Goal: Obtain resource: Obtain resource

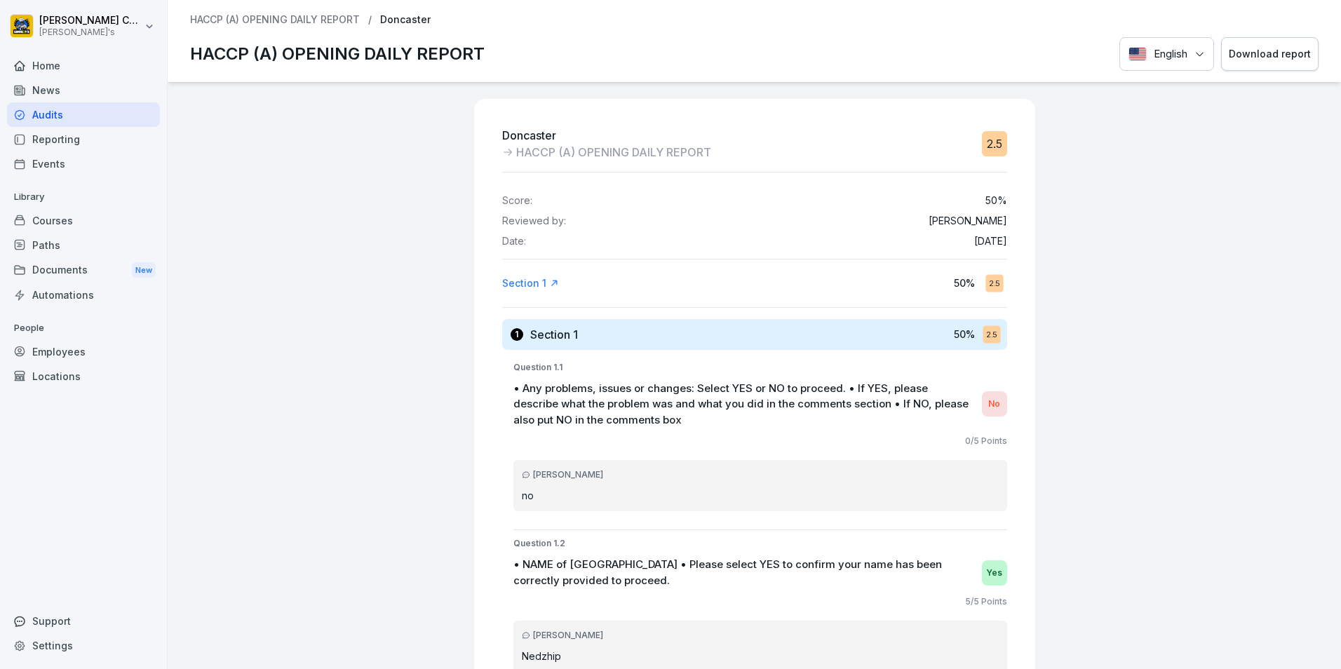
click at [64, 119] on div "Audits" at bounding box center [83, 114] width 153 height 25
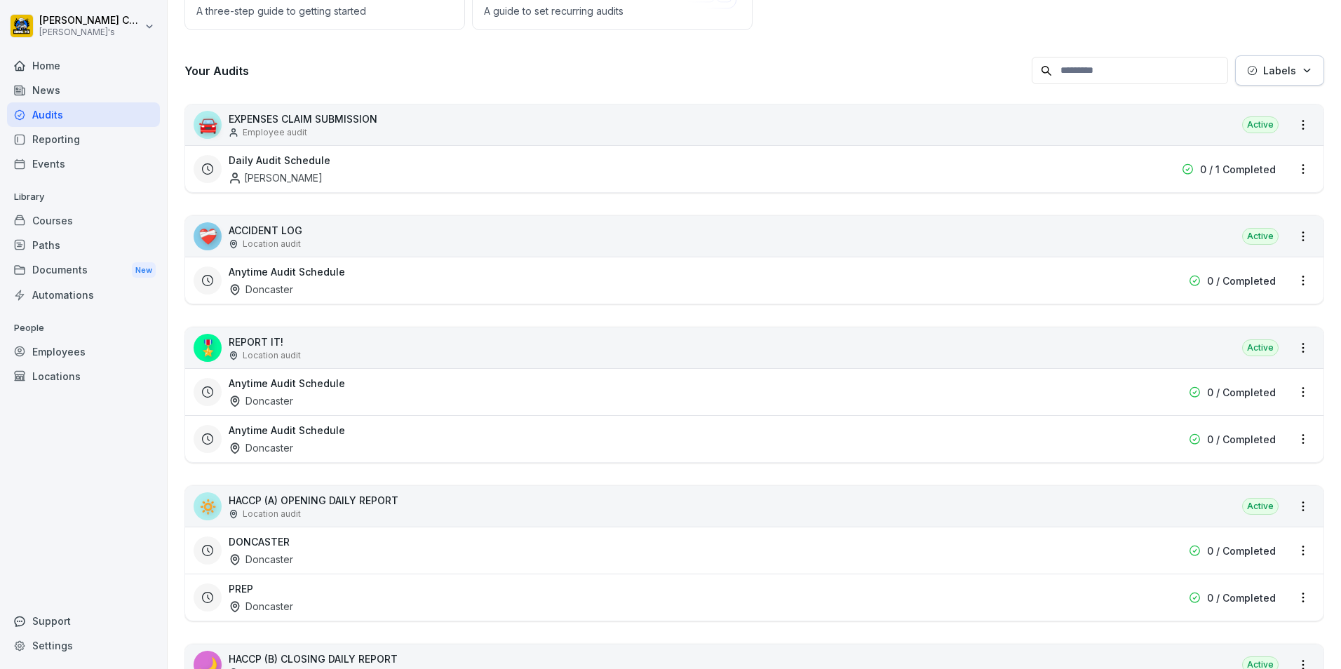
scroll to position [210, 0]
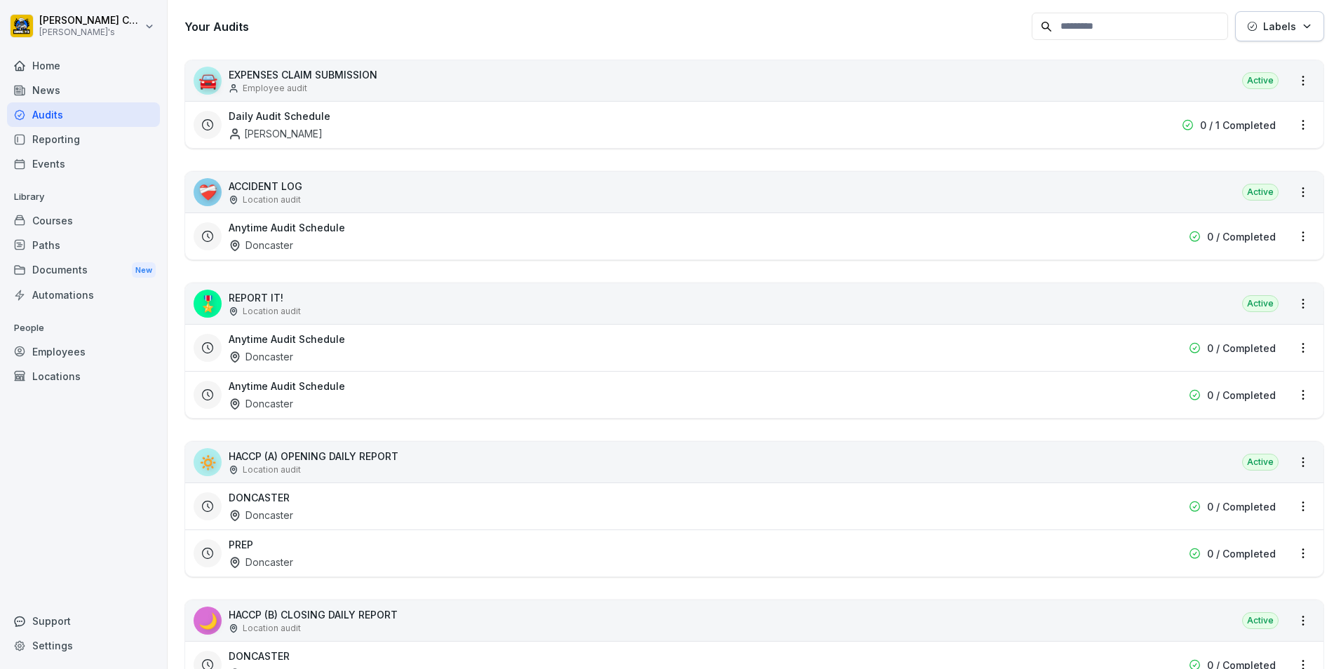
click at [423, 494] on div "DONCASTER Doncaster" at bounding box center [665, 506] width 872 height 32
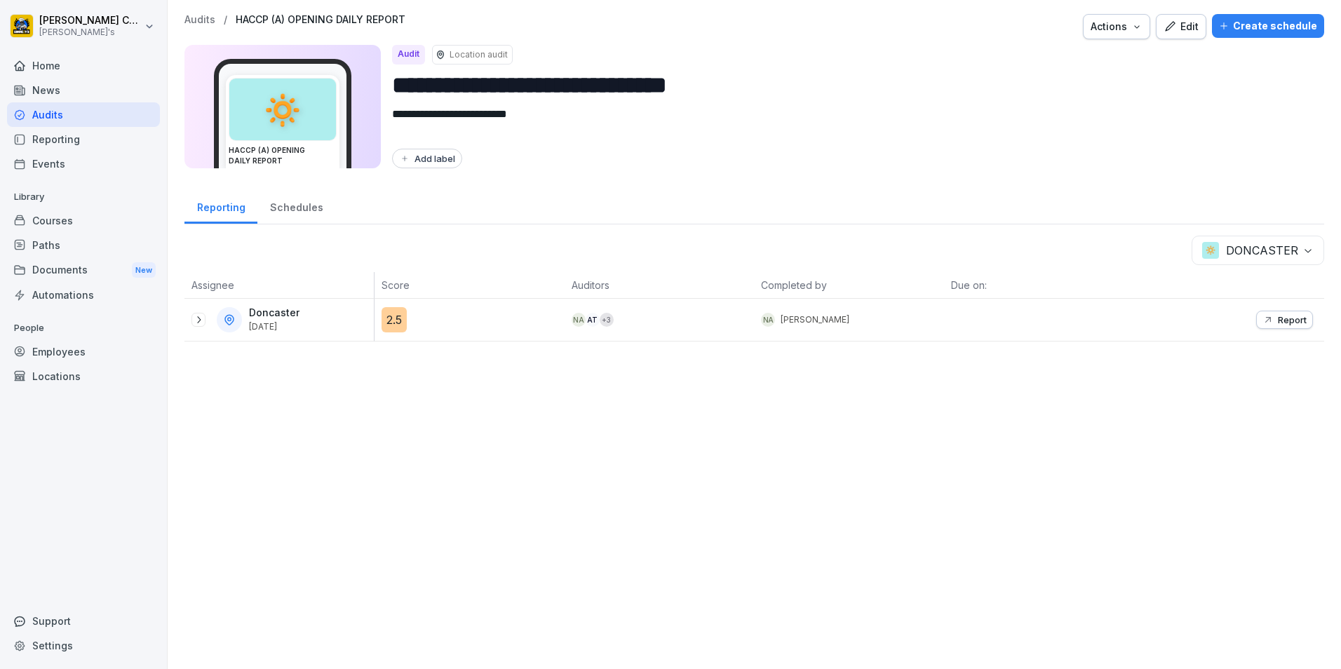
click at [69, 124] on div "Audits" at bounding box center [83, 114] width 153 height 25
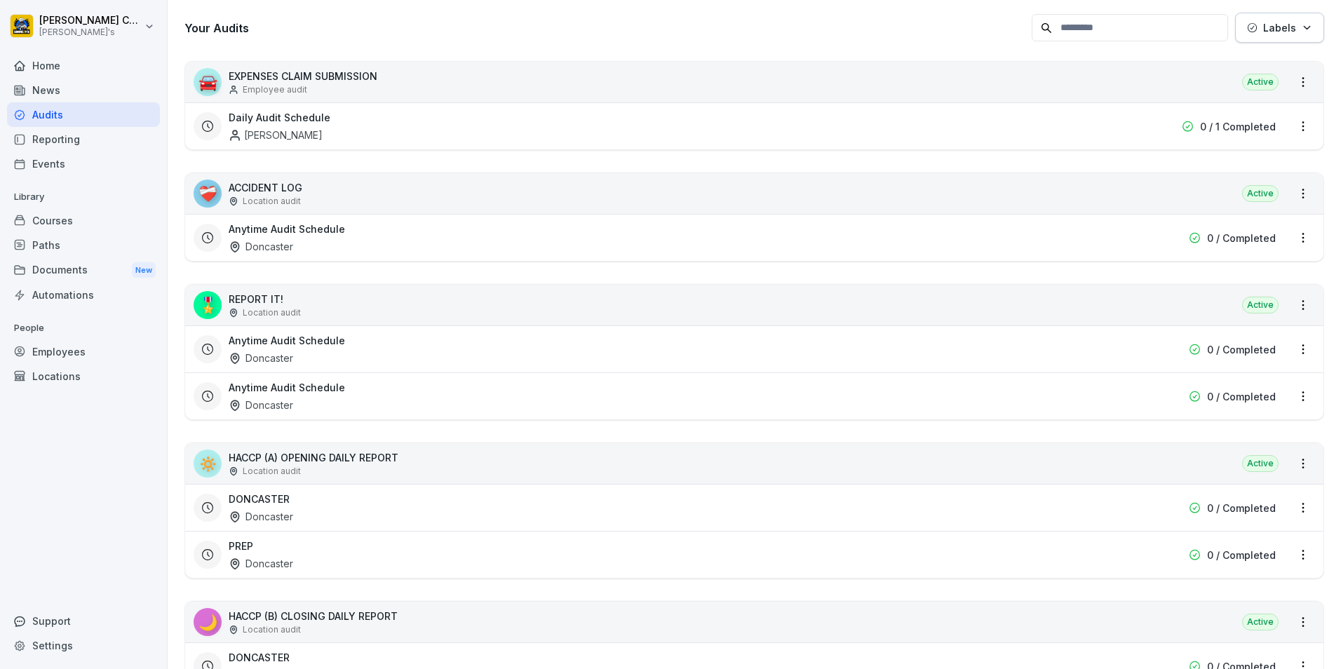
scroll to position [210, 0]
click at [701, 520] on div "DONCASTER Doncaster" at bounding box center [665, 506] width 872 height 32
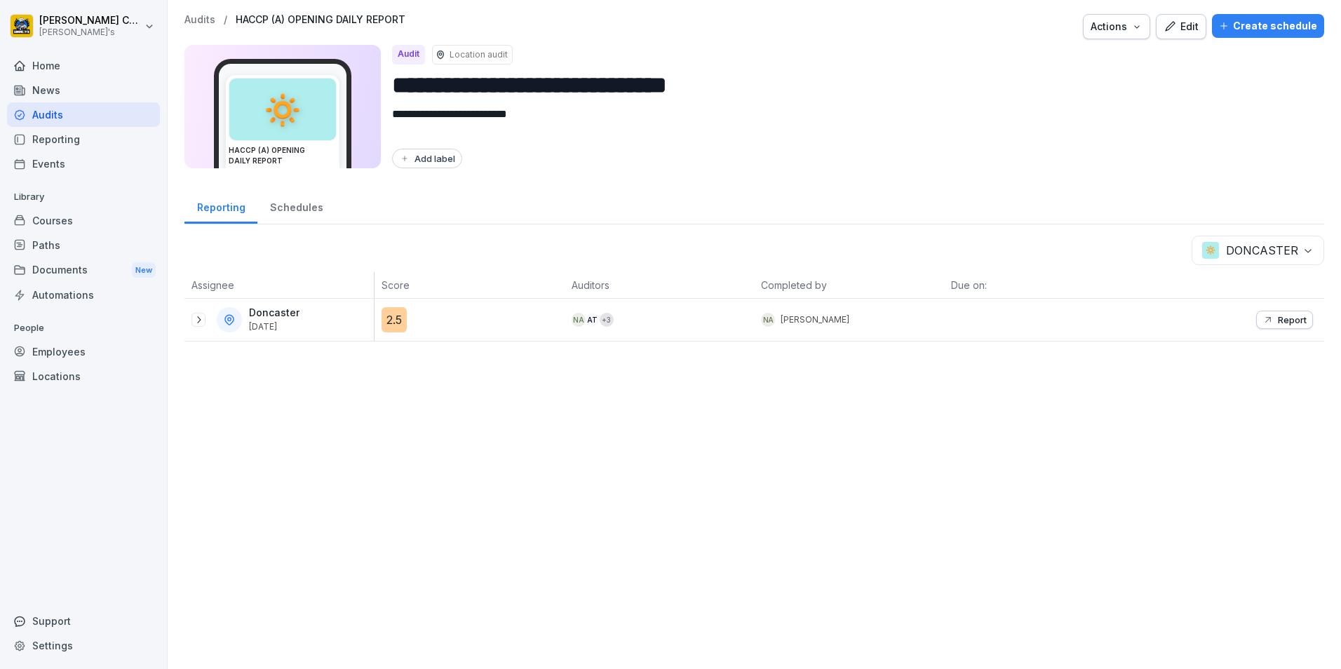
click at [197, 322] on icon at bounding box center [198, 319] width 11 height 11
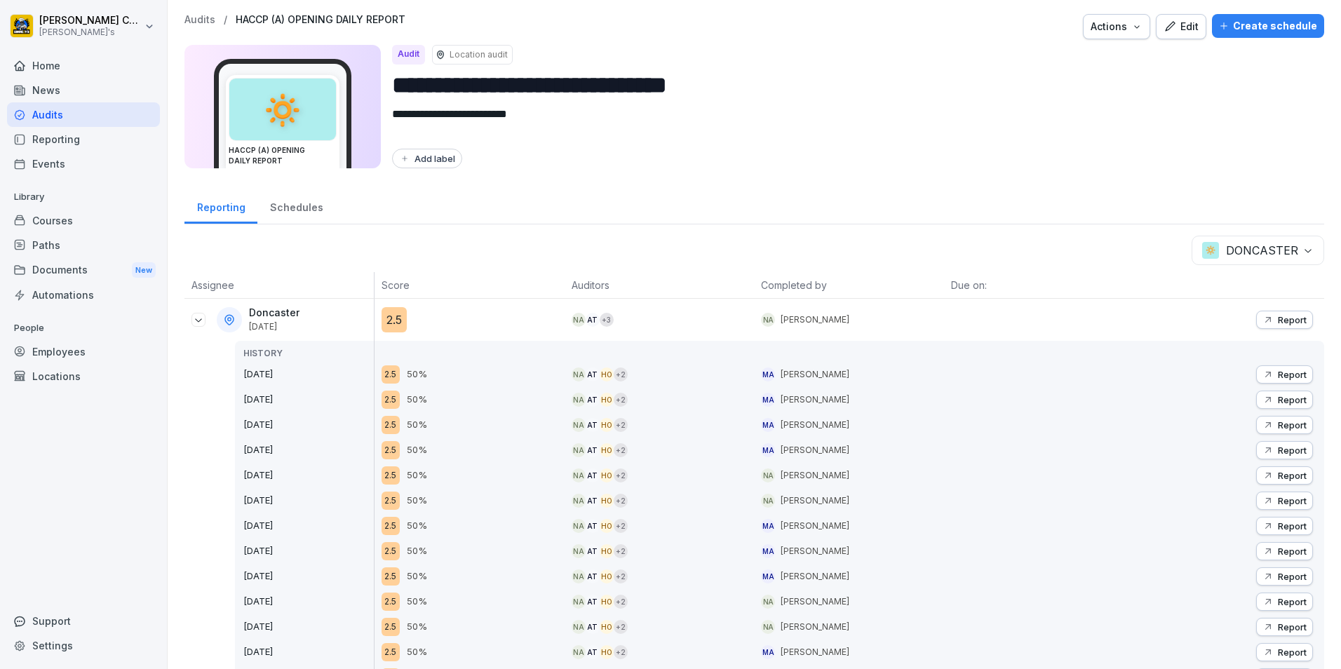
click at [1278, 375] on p "Report" at bounding box center [1292, 374] width 29 height 11
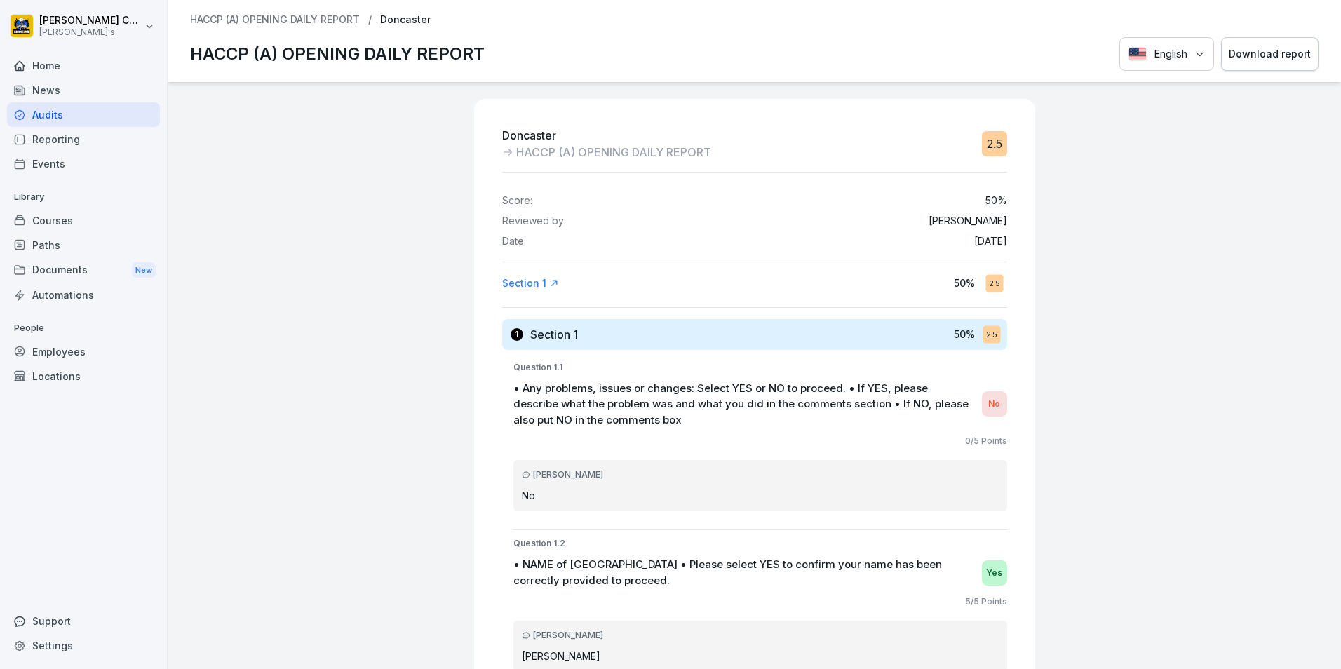
click at [1238, 55] on div "Download report" at bounding box center [1269, 53] width 82 height 15
click at [65, 113] on div "Audits" at bounding box center [83, 114] width 153 height 25
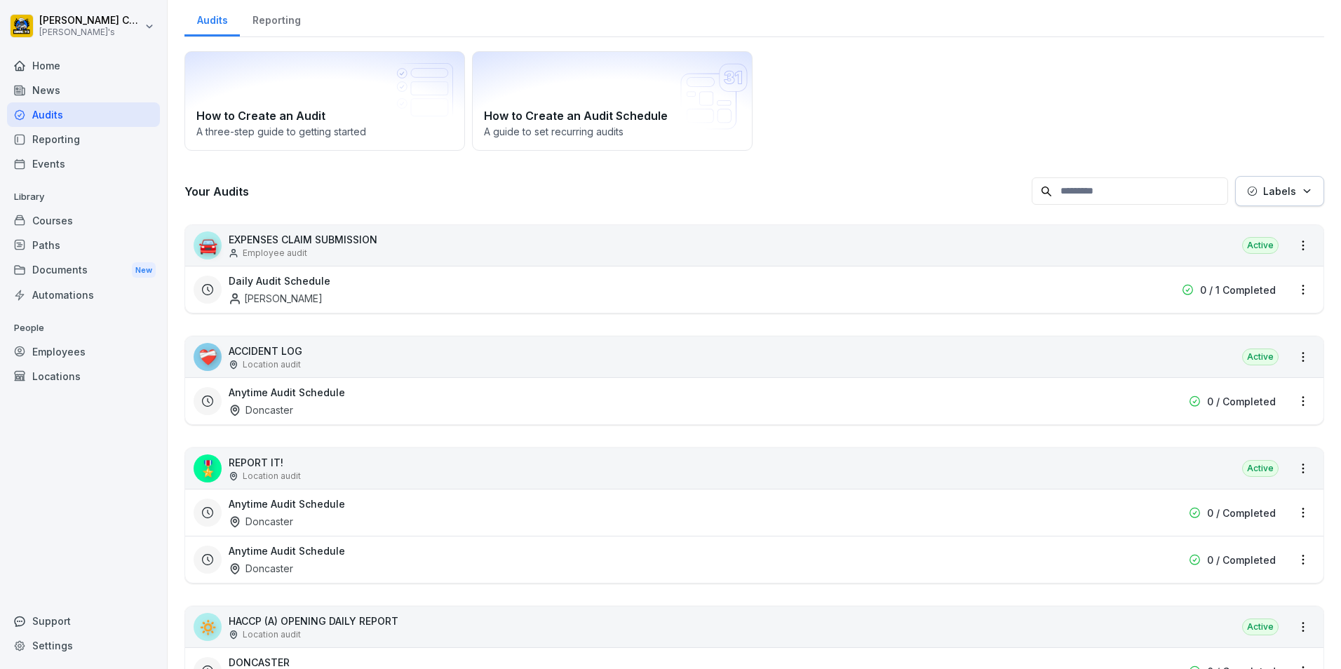
scroll to position [140, 0]
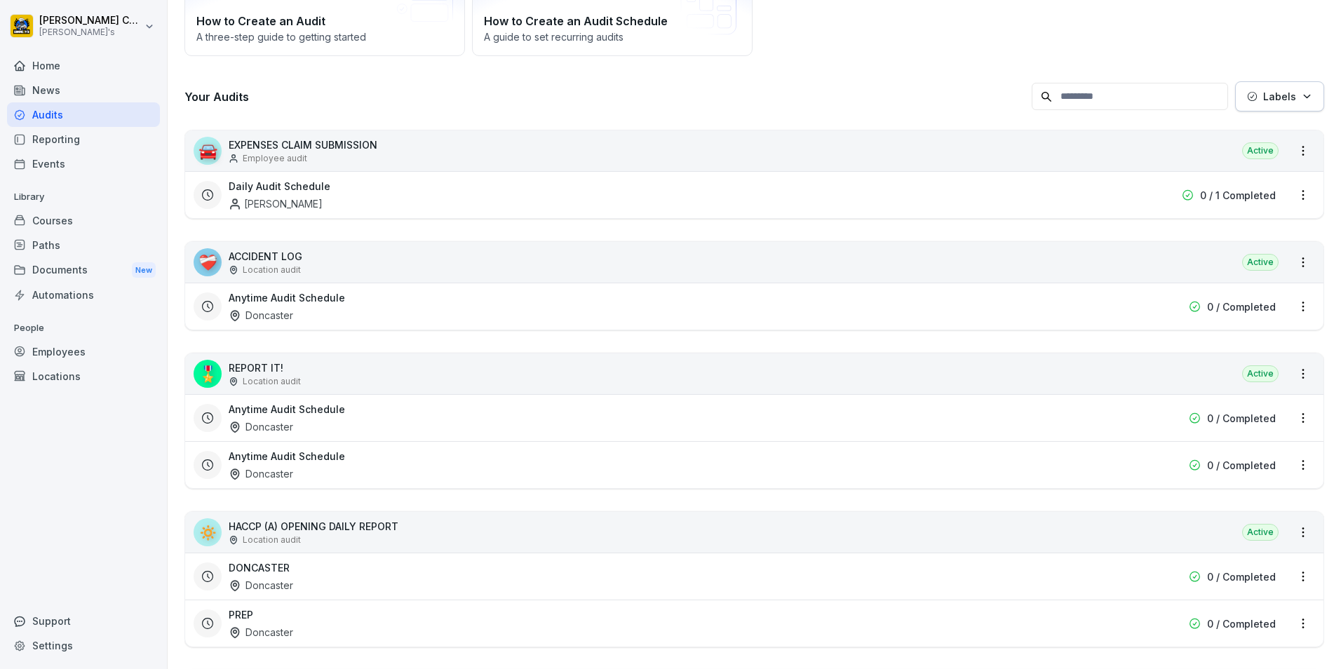
click at [363, 562] on div "DONCASTER Doncaster" at bounding box center [665, 576] width 872 height 32
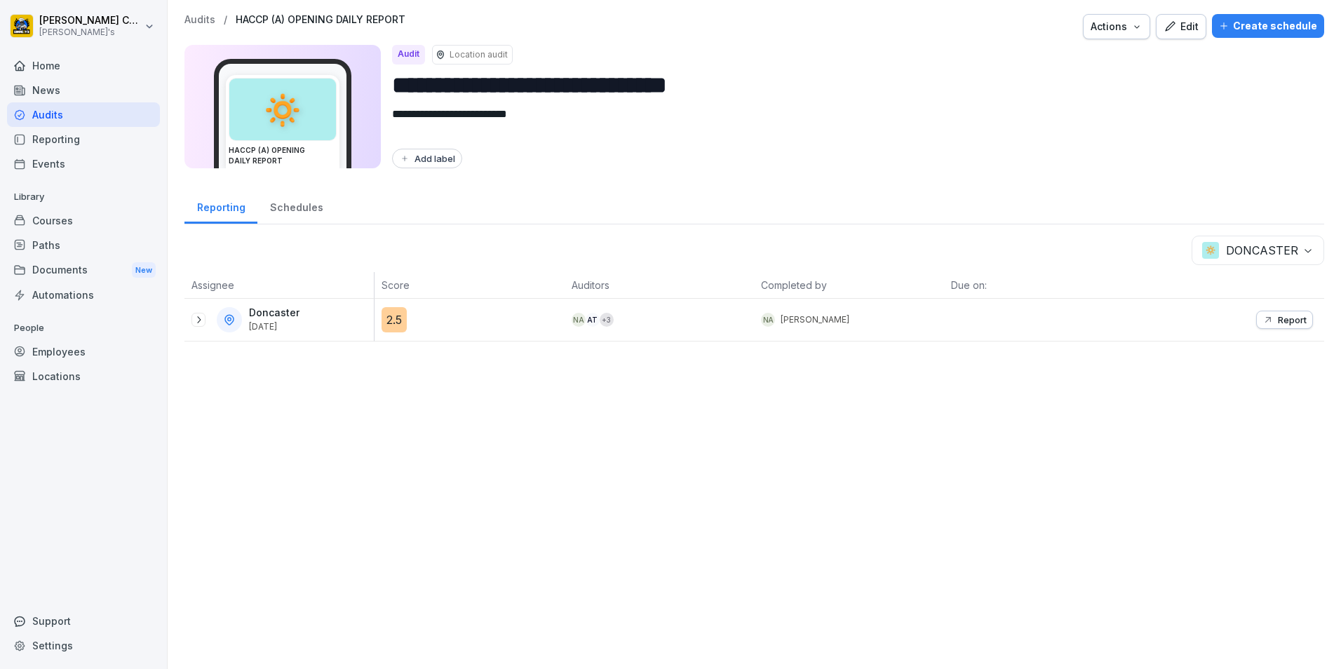
click at [79, 113] on div "Audits" at bounding box center [83, 114] width 153 height 25
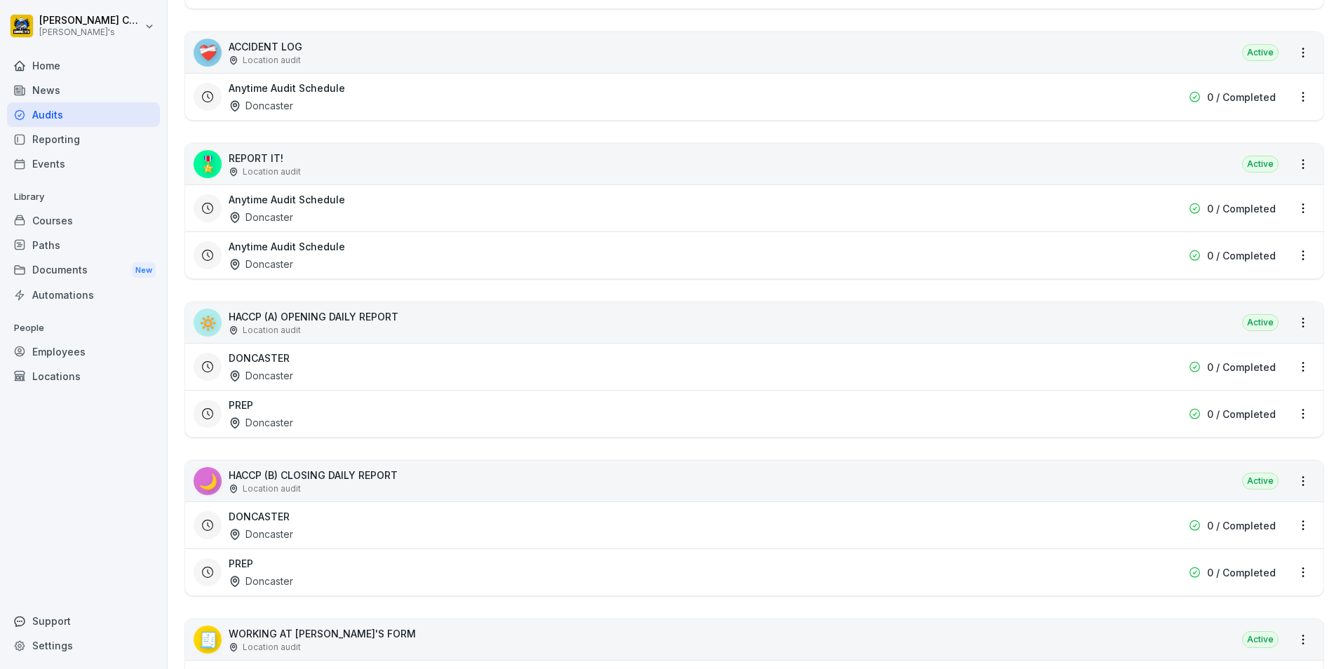
scroll to position [351, 0]
click at [344, 541] on div "DONCASTER Doncaster 0 / Completed" at bounding box center [754, 524] width 1138 height 47
click at [253, 523] on div "DONCASTER Doncaster" at bounding box center [665, 524] width 872 height 32
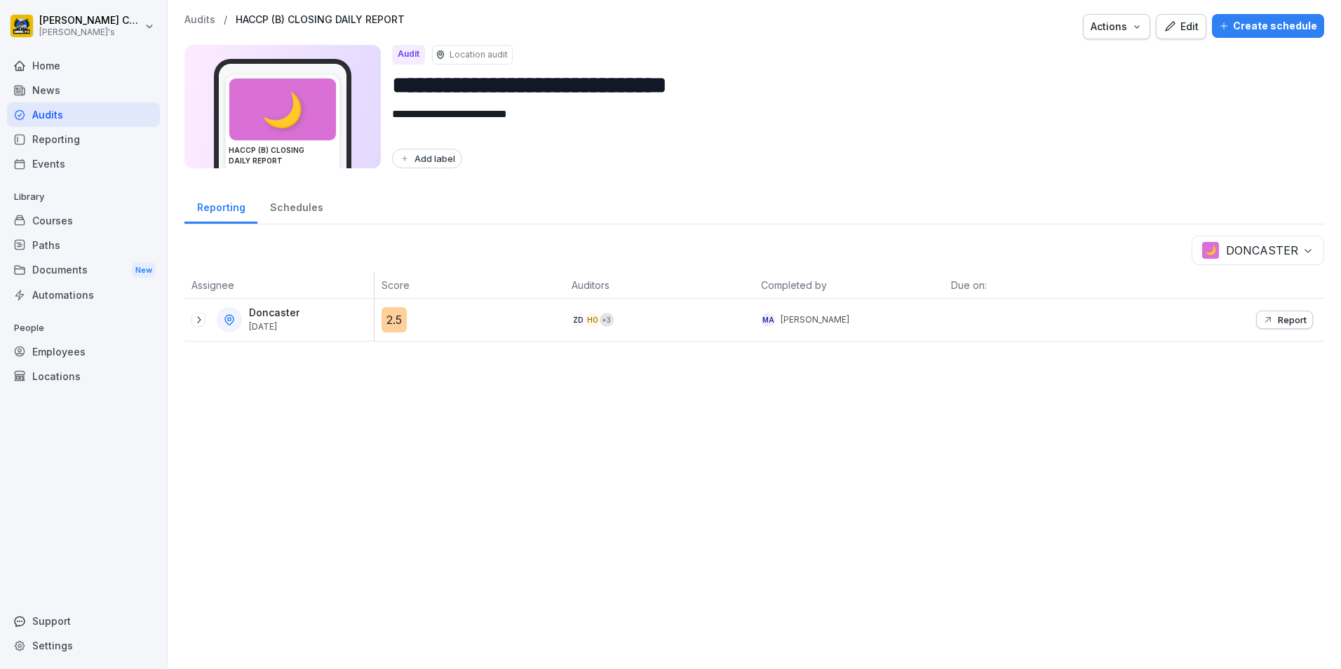
click at [194, 322] on icon at bounding box center [198, 319] width 11 height 11
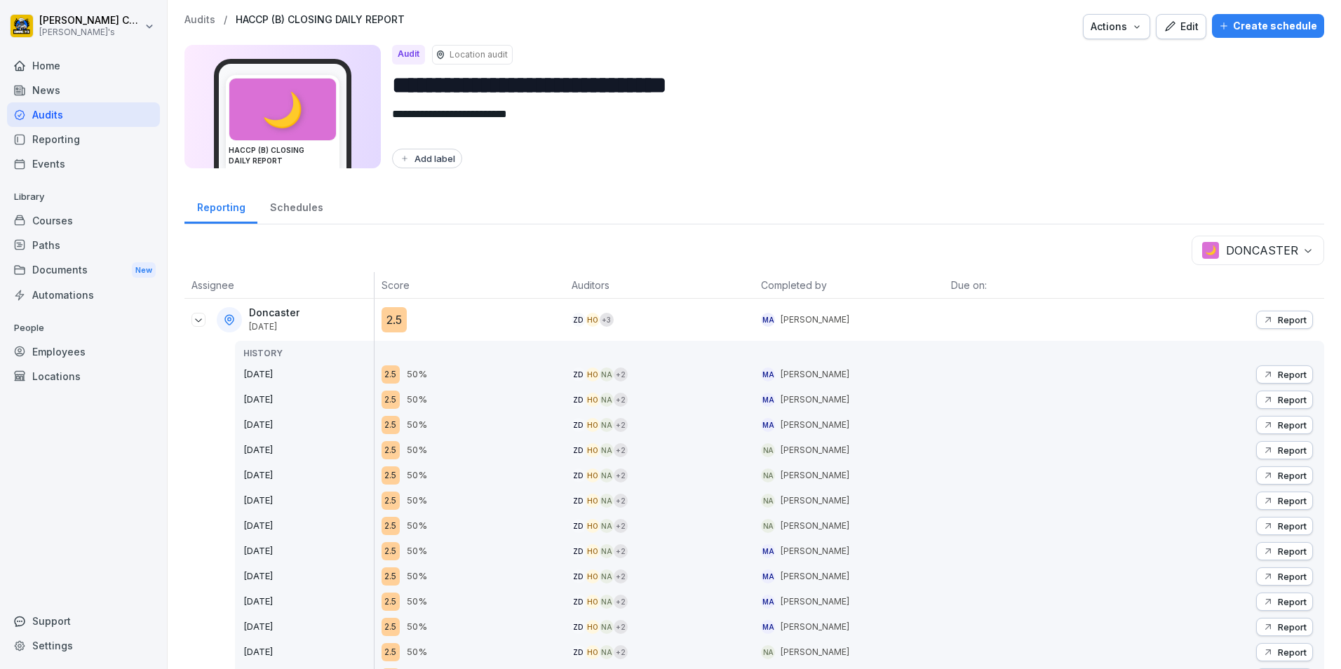
click at [32, 114] on div "Audits" at bounding box center [83, 114] width 153 height 25
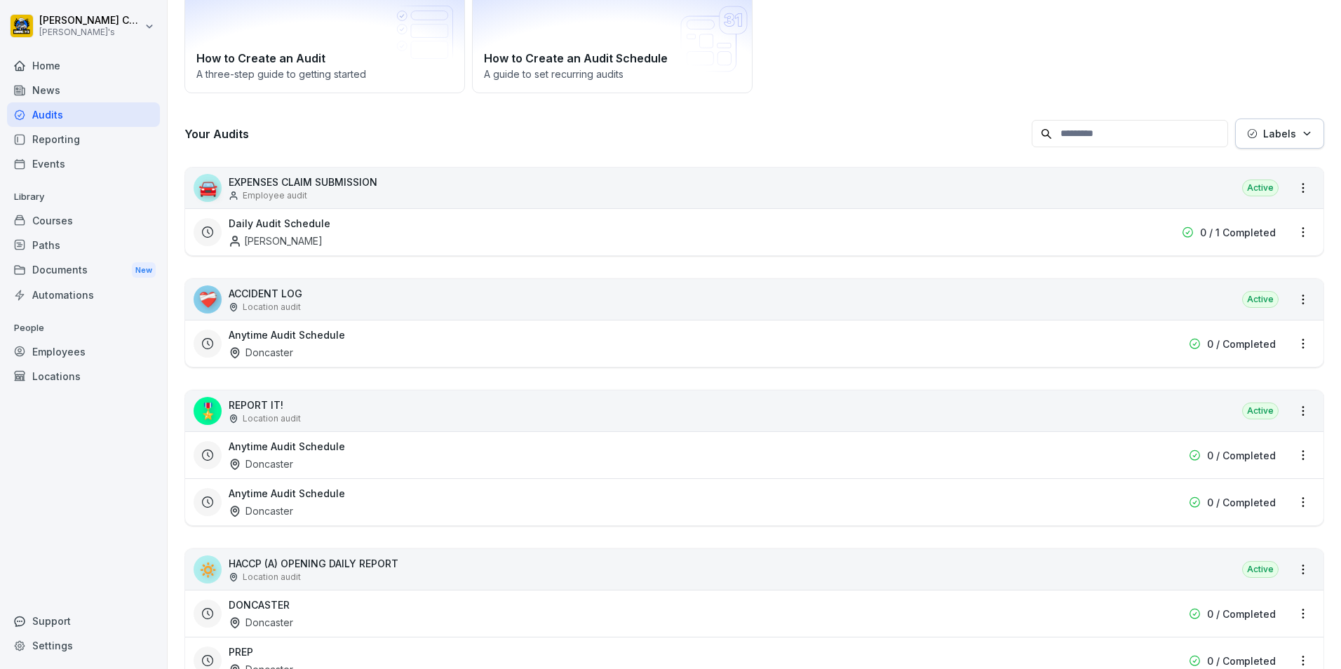
scroll to position [140, 0]
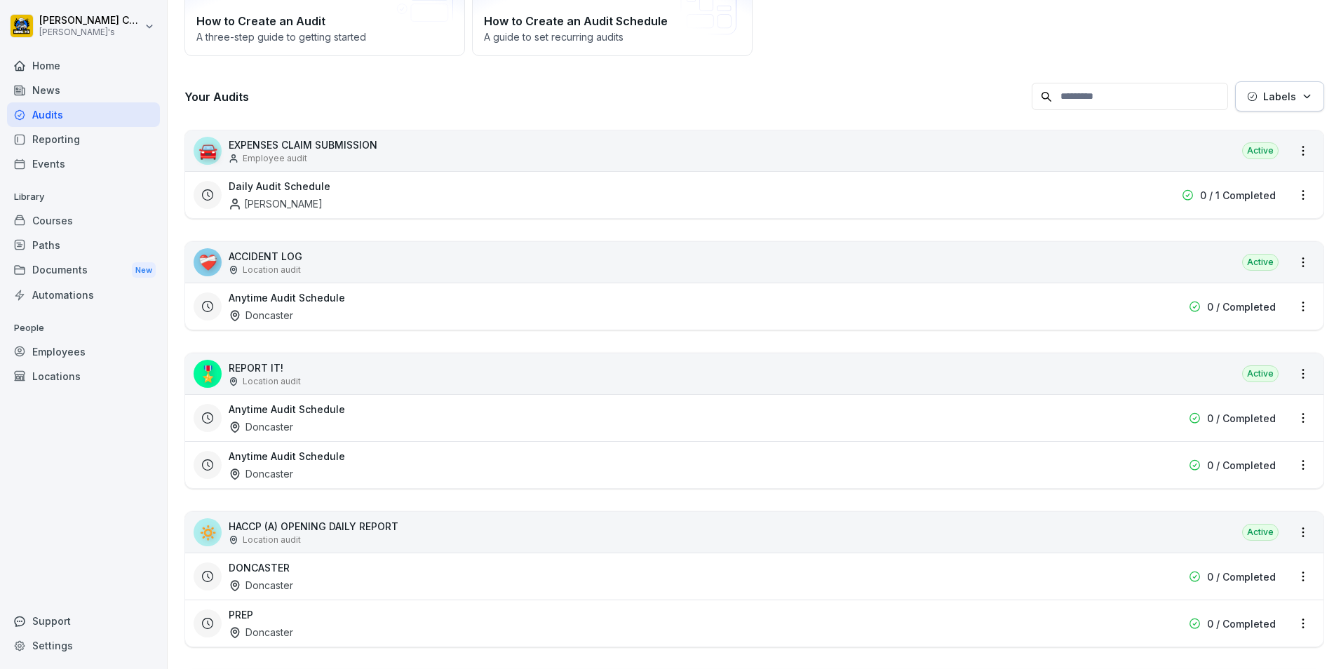
click at [572, 585] on div "DONCASTER Doncaster" at bounding box center [665, 576] width 872 height 32
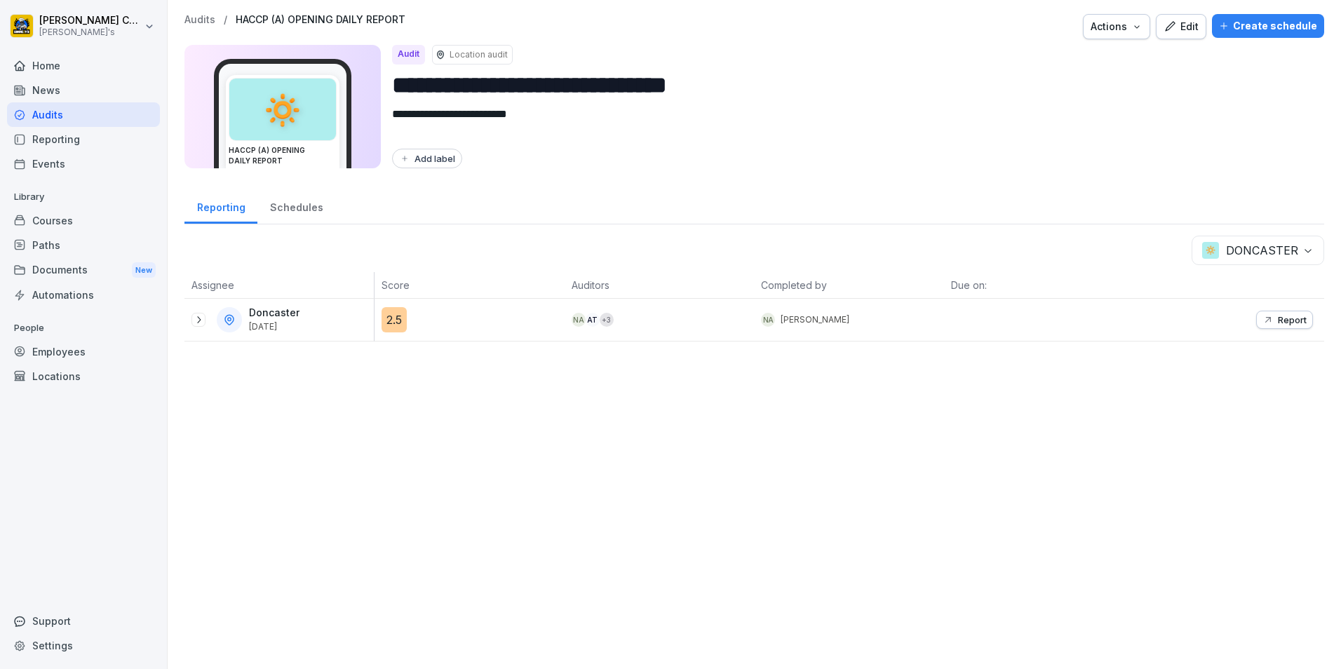
click at [1262, 322] on icon "button" at bounding box center [1267, 319] width 11 height 11
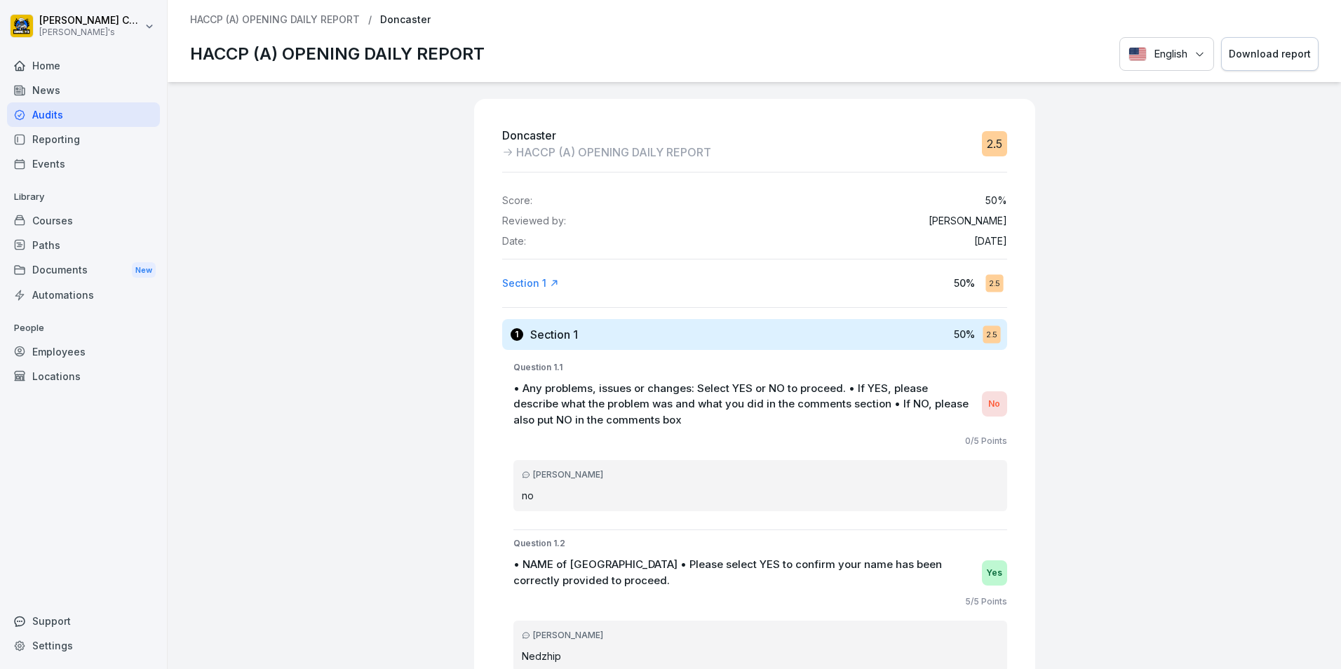
click at [1251, 67] on button "Download report" at bounding box center [1269, 54] width 97 height 34
click at [49, 121] on div "Audits" at bounding box center [83, 114] width 153 height 25
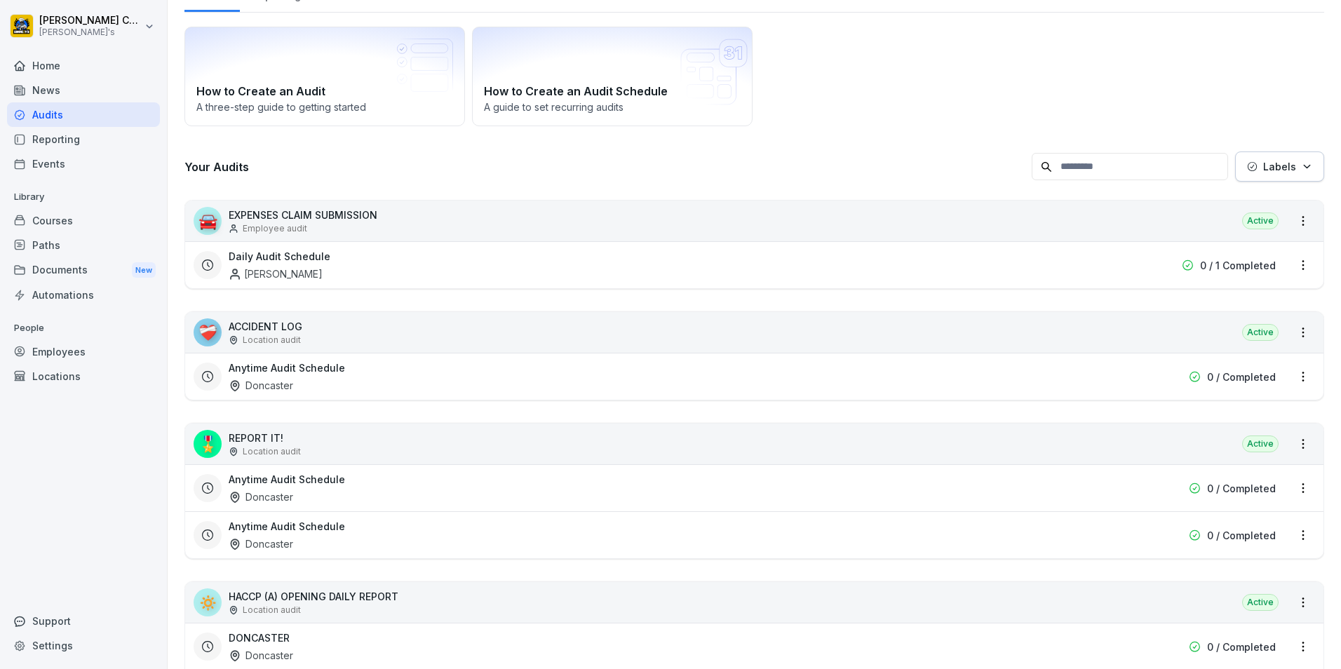
scroll to position [140, 0]
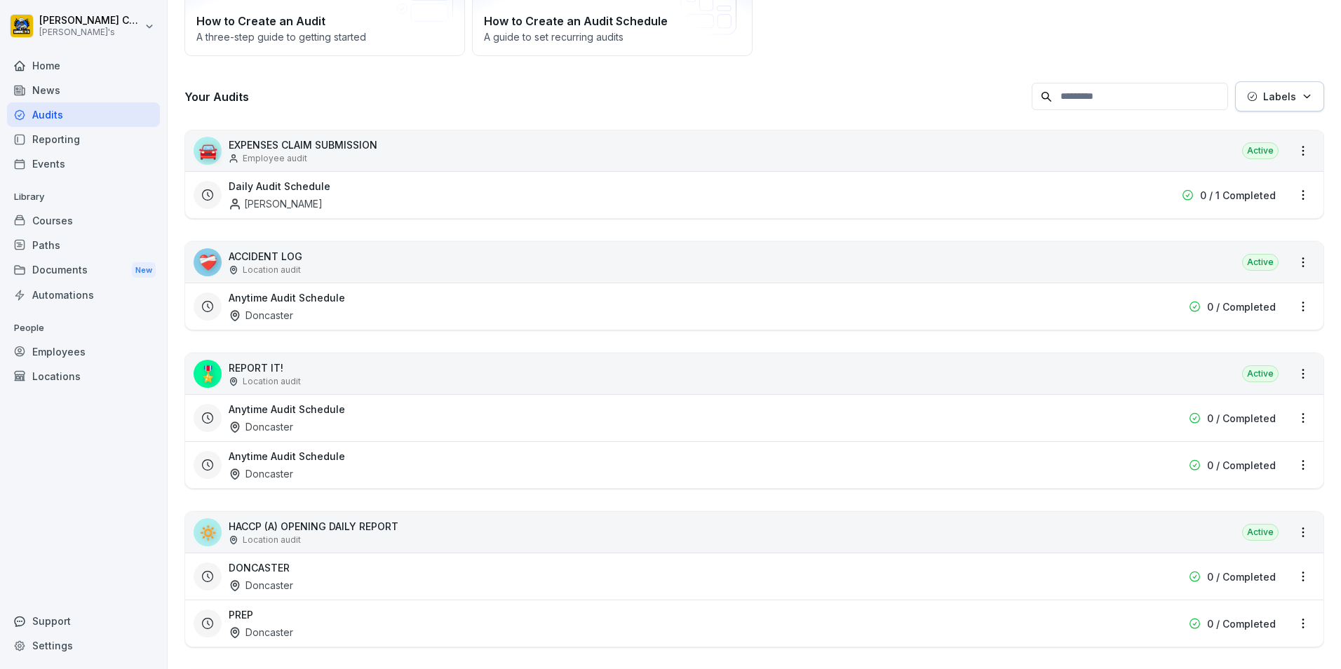
click at [441, 571] on div "DONCASTER Doncaster" at bounding box center [665, 576] width 872 height 32
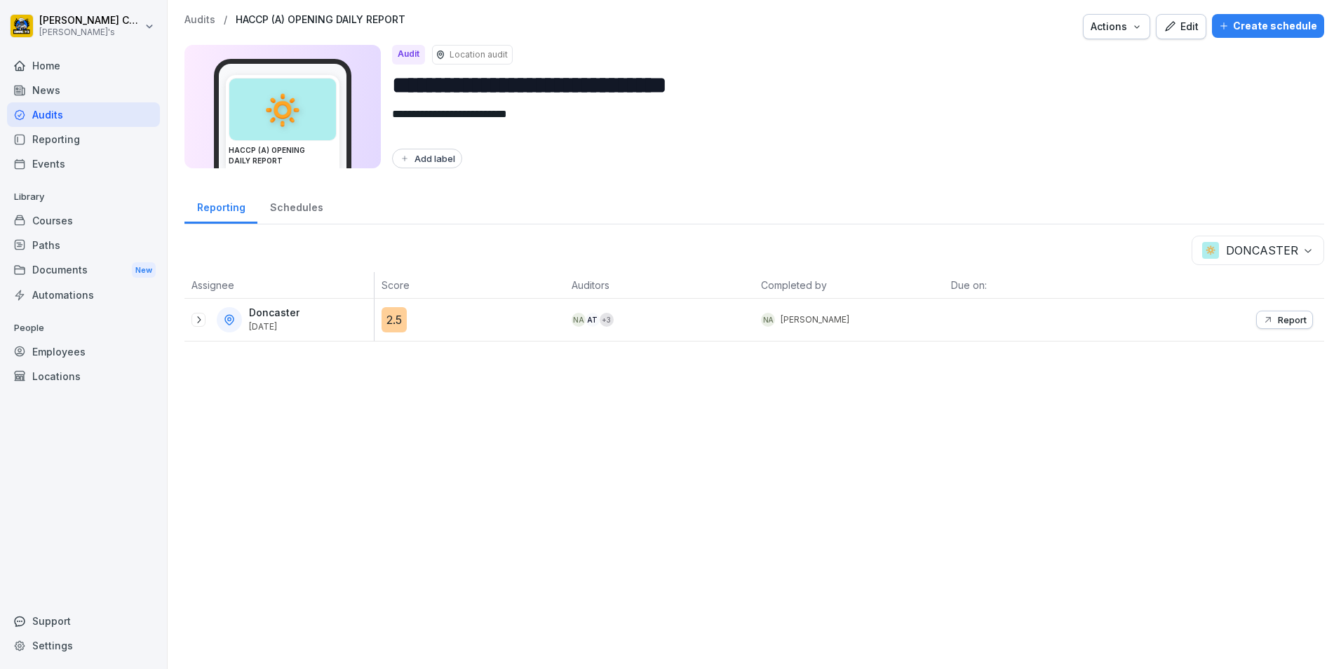
click at [1281, 319] on p "Report" at bounding box center [1292, 319] width 29 height 11
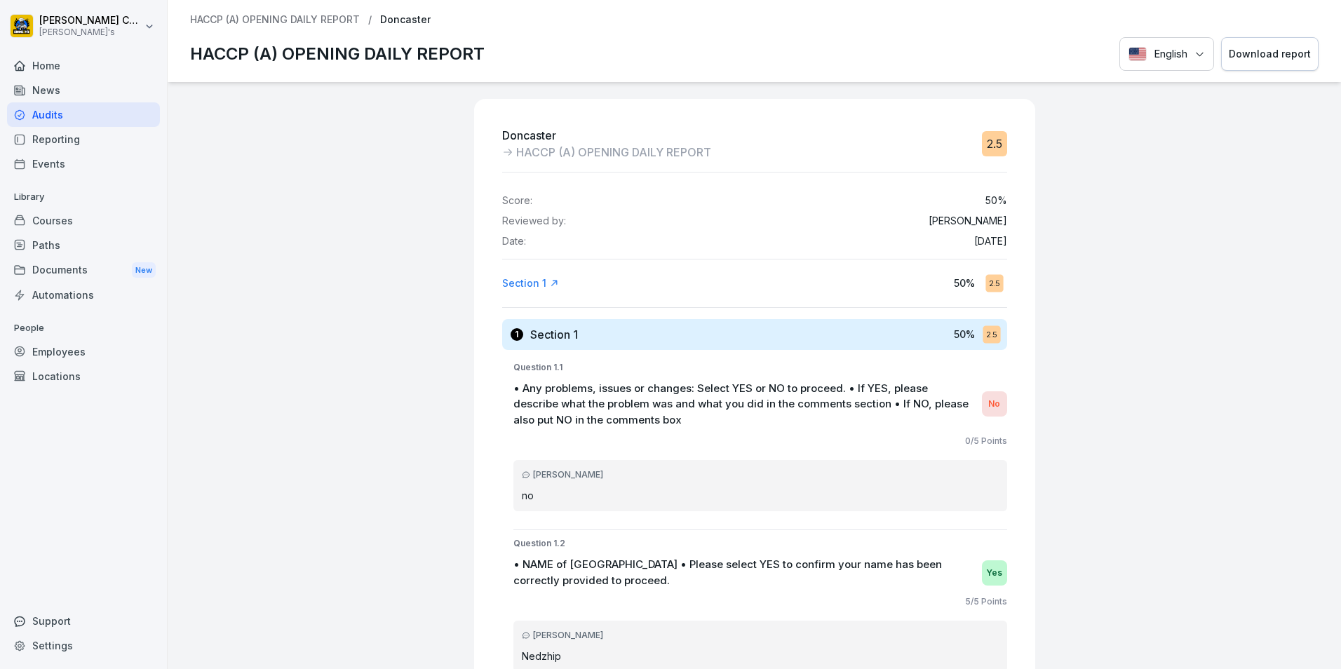
click at [119, 112] on div "Audits" at bounding box center [83, 114] width 153 height 25
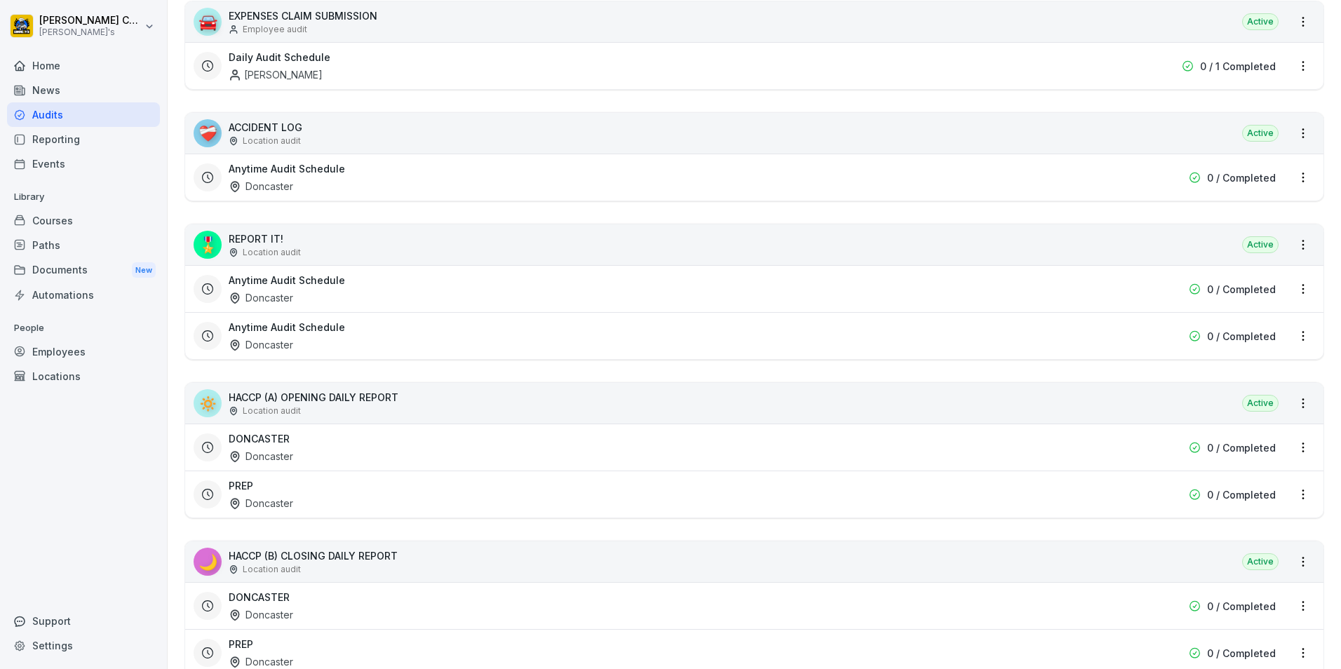
scroll to position [280, 0]
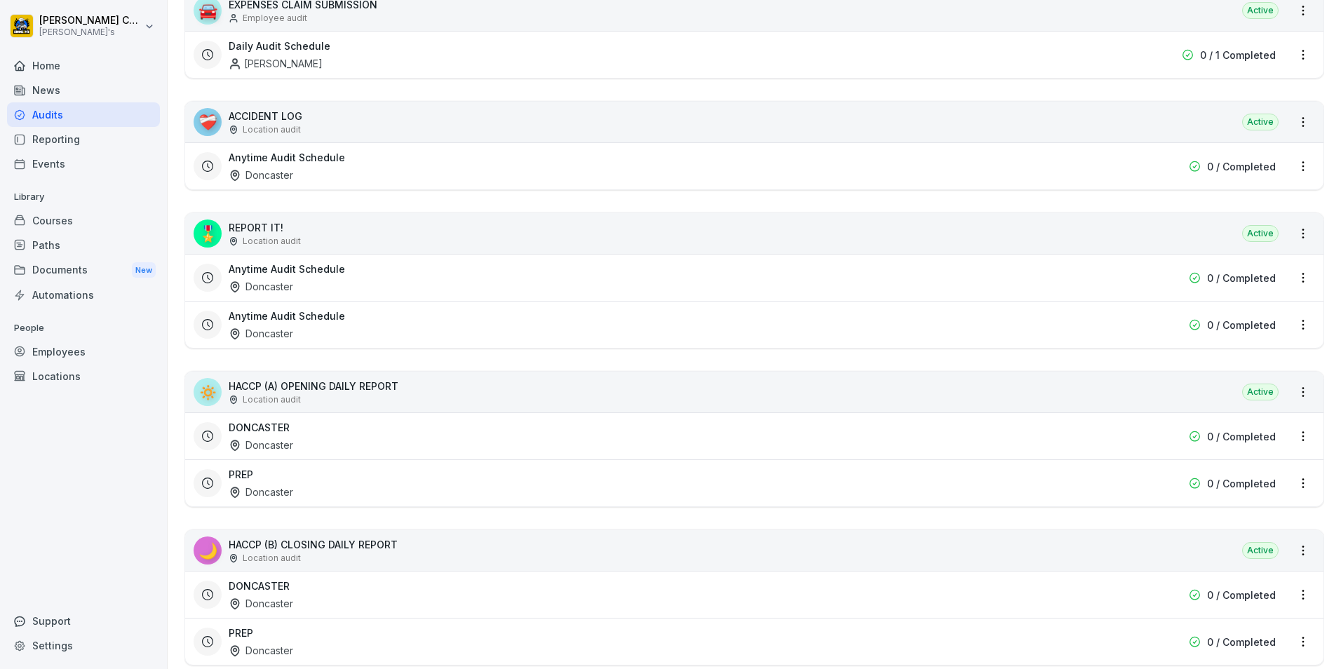
click at [402, 490] on div "PREP Doncaster" at bounding box center [665, 483] width 872 height 32
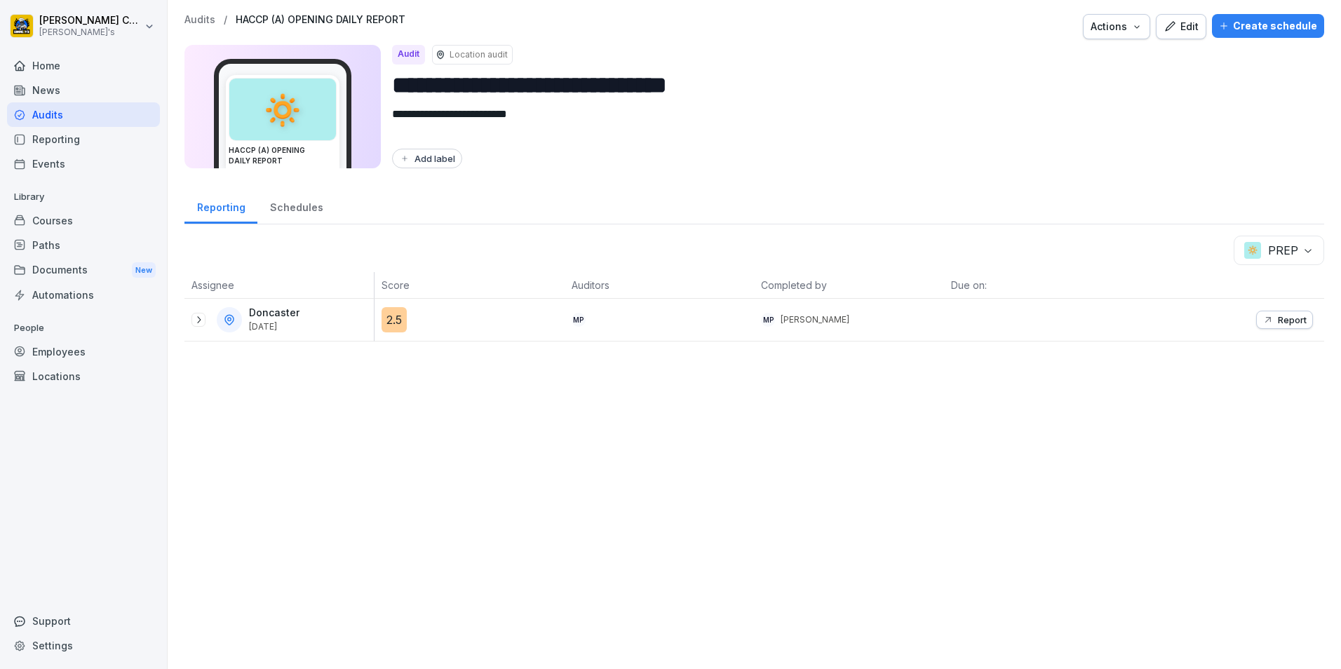
click at [194, 319] on icon at bounding box center [198, 319] width 11 height 11
